Goal: Task Accomplishment & Management: Use online tool/utility

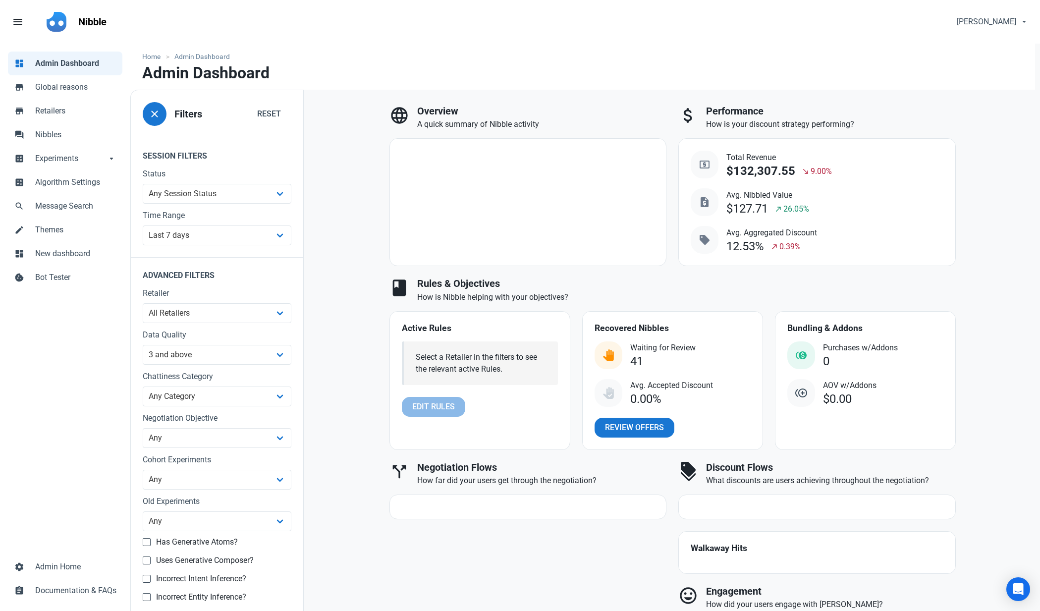
select select "7d"
select select "3"
click at [57, 227] on span "Themes" at bounding box center [75, 230] width 81 height 12
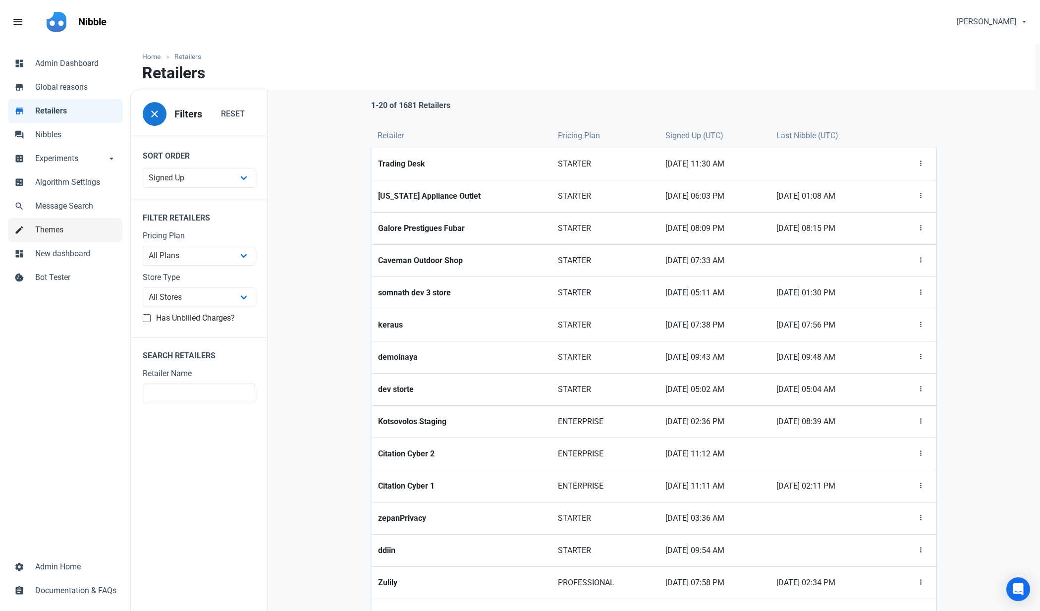
click at [49, 227] on span "Themes" at bounding box center [75, 230] width 81 height 12
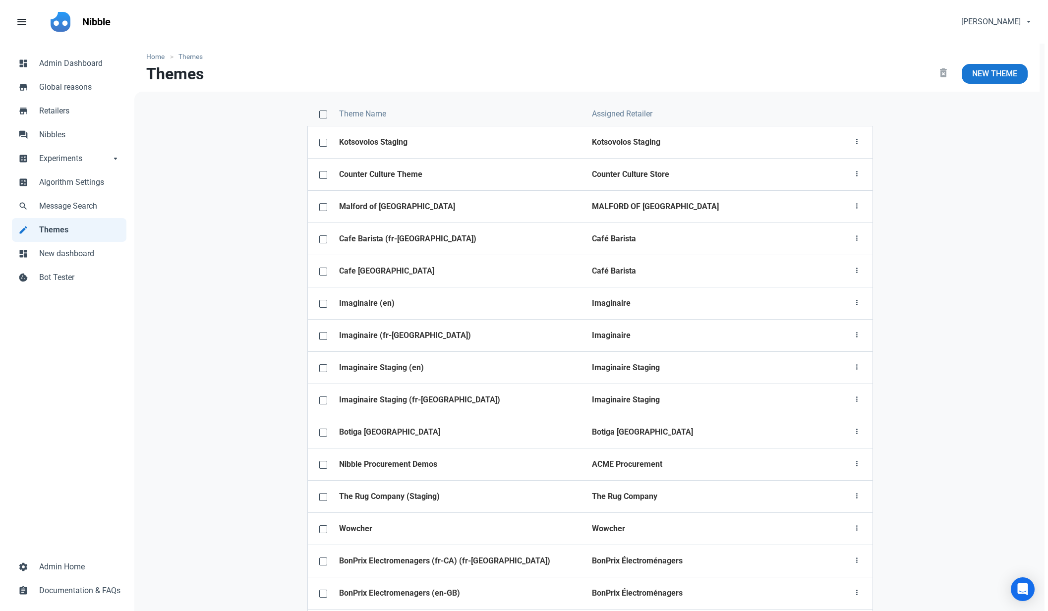
scroll to position [1157, 0]
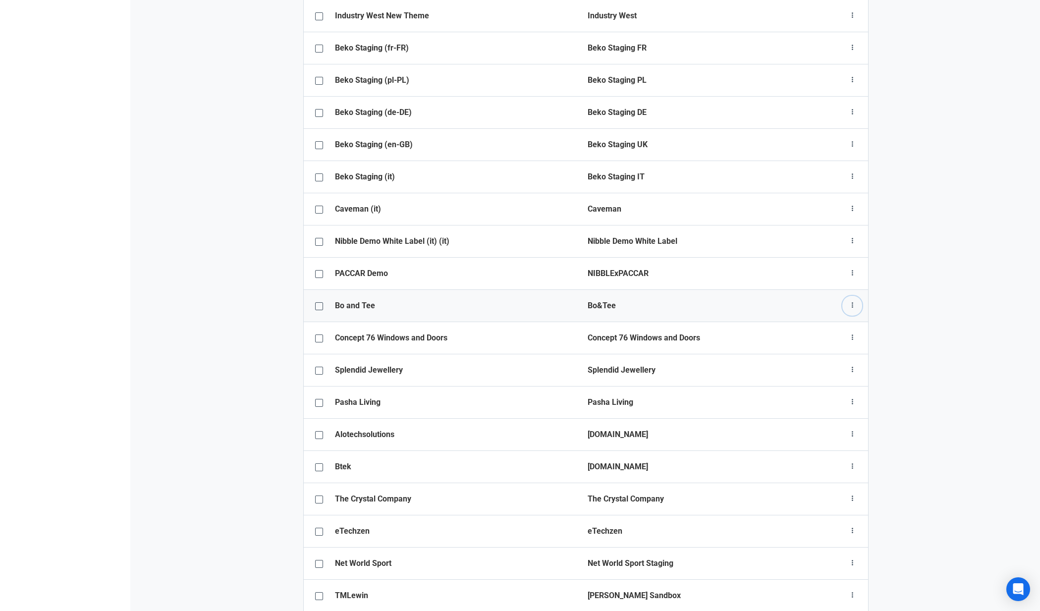
click at [853, 305] on icon "button" at bounding box center [852, 305] width 8 height 12
click at [818, 364] on link "Theme configurator" at bounding box center [816, 362] width 93 height 16
